Goal: Use online tool/utility: Utilize a website feature to perform a specific function

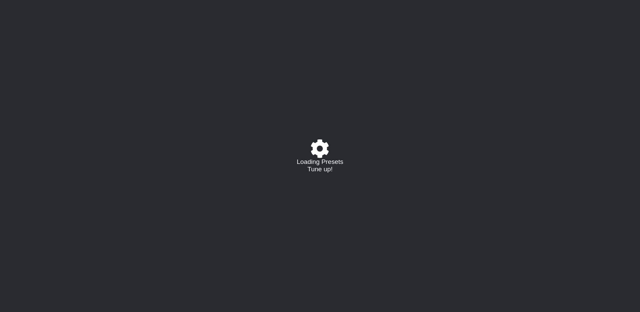
select select "/023177548424"
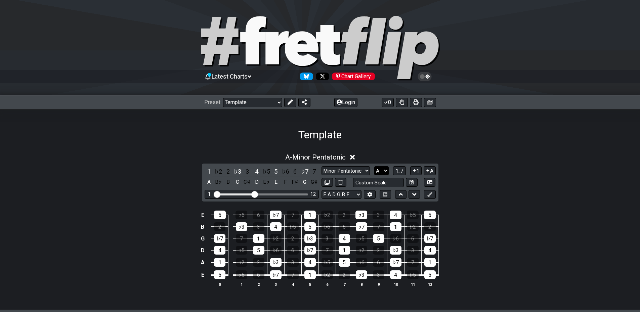
click at [385, 171] on select "A♭ A A♯ B♭ B C C♯ D♭ D D♯ E♭ E F F♯ G♭ G G♯" at bounding box center [381, 170] width 14 height 9
select select "G"
click at [374, 166] on select "A♭ A A♯ B♭ B C C♯ D♭ D D♯ E♭ E F F♯ G♭ G G♯" at bounding box center [381, 170] width 14 height 9
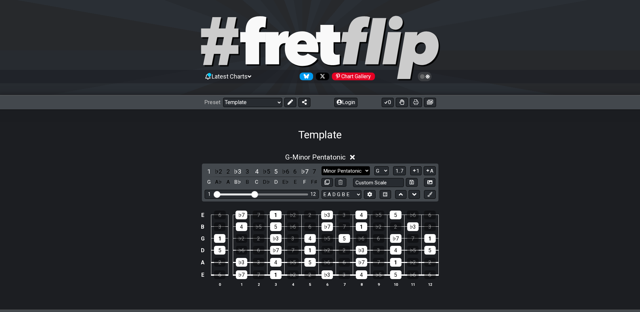
click at [364, 169] on select "Minor Pentatonic Major 3rds Minor Pentatonic Major Pentatonic Minor Blues Major…" at bounding box center [346, 170] width 48 height 9
select select "Major Pentatonic"
click at [322, 166] on select "Minor Pentatonic Major 3rds Minor Pentatonic Major Pentatonic Minor Blues Major…" at bounding box center [346, 170] width 48 height 9
